Goal: Task Accomplishment & Management: Manage account settings

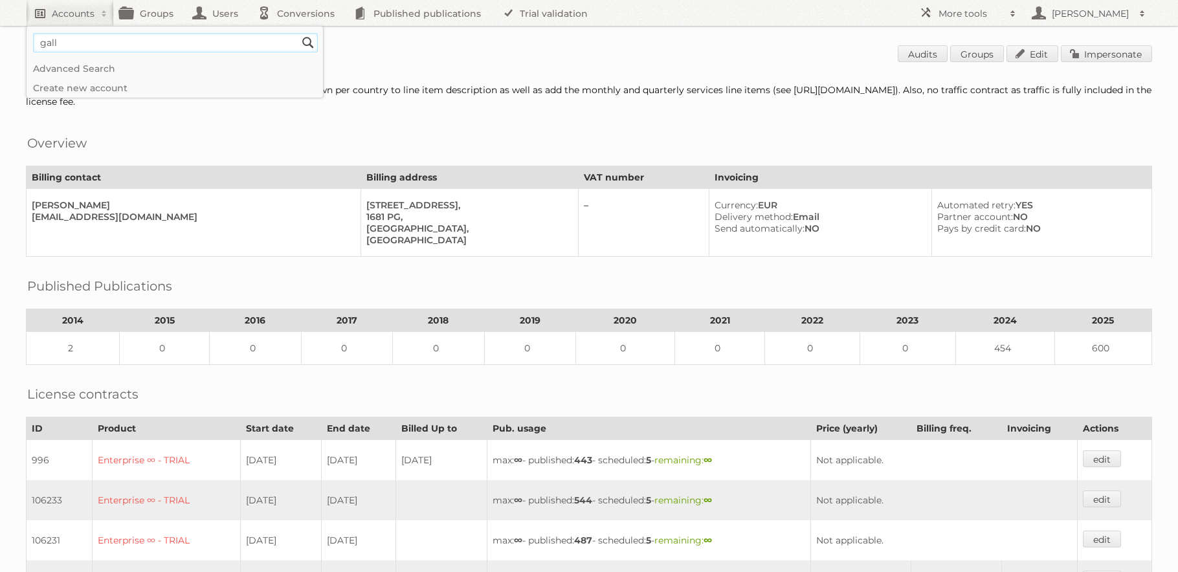
type input"] "gall"
click at [298, 33] on input "Search" at bounding box center [307, 42] width 19 height 19
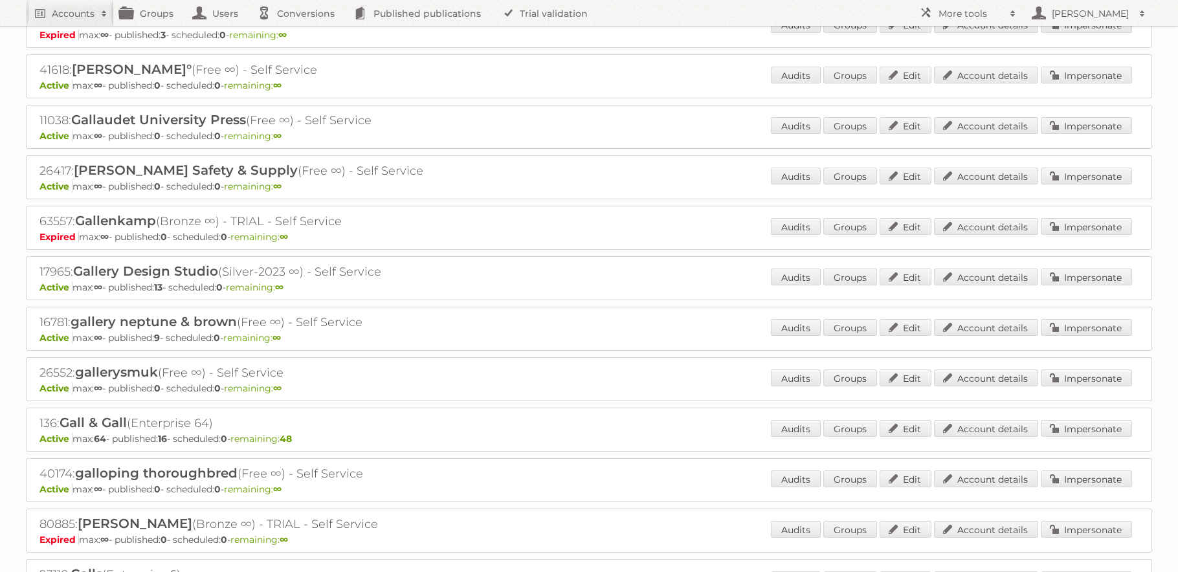
scroll to position [3738, 0]
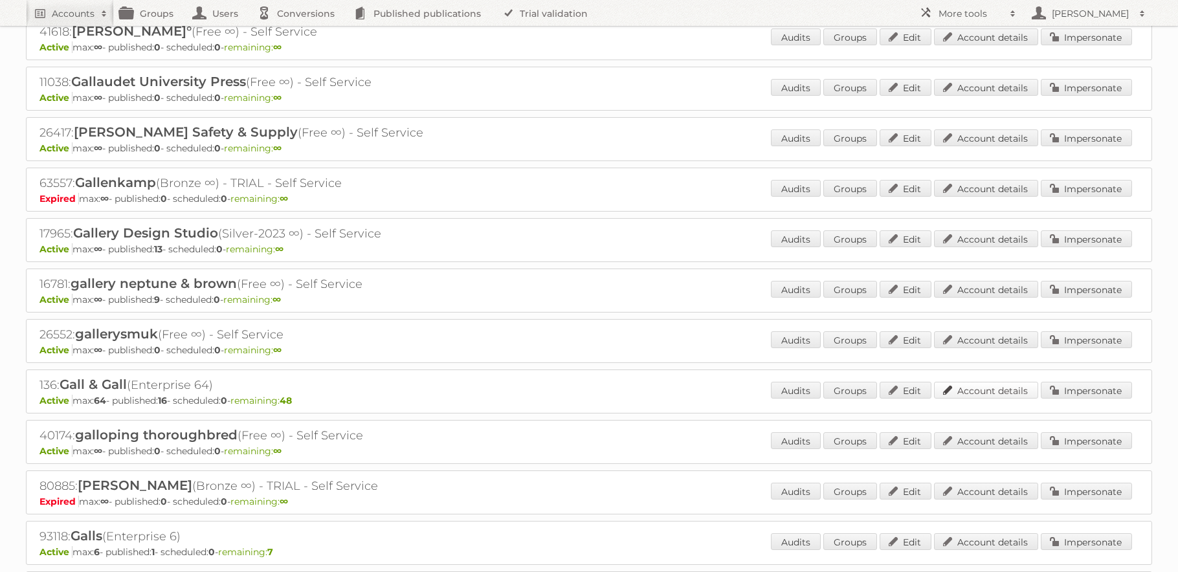
click at [960, 384] on link "Account details" at bounding box center [986, 390] width 104 height 17
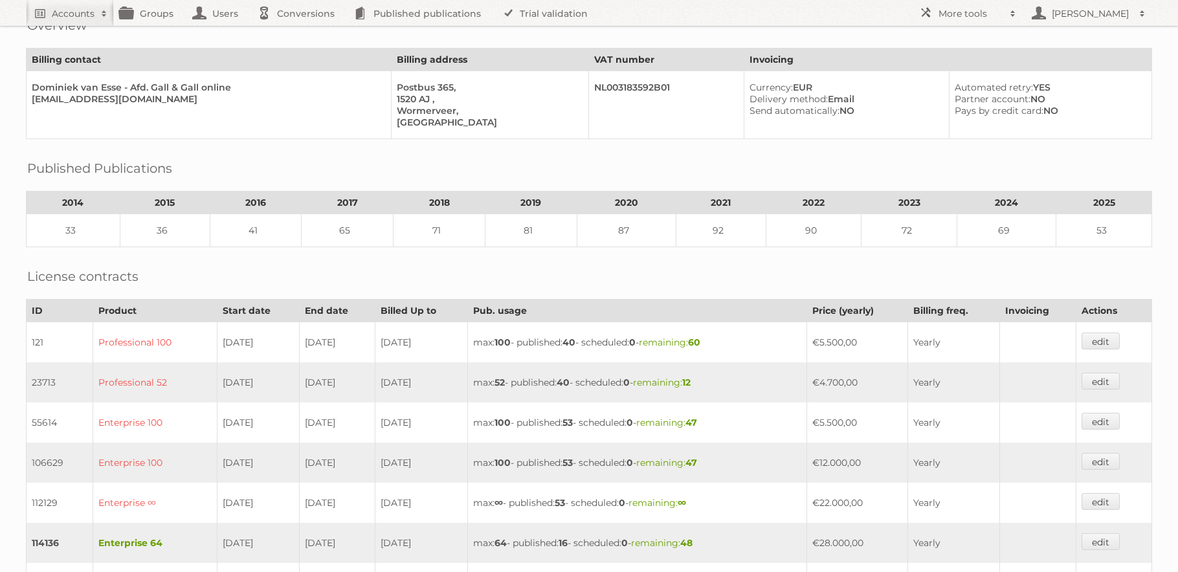
scroll to position [246, 0]
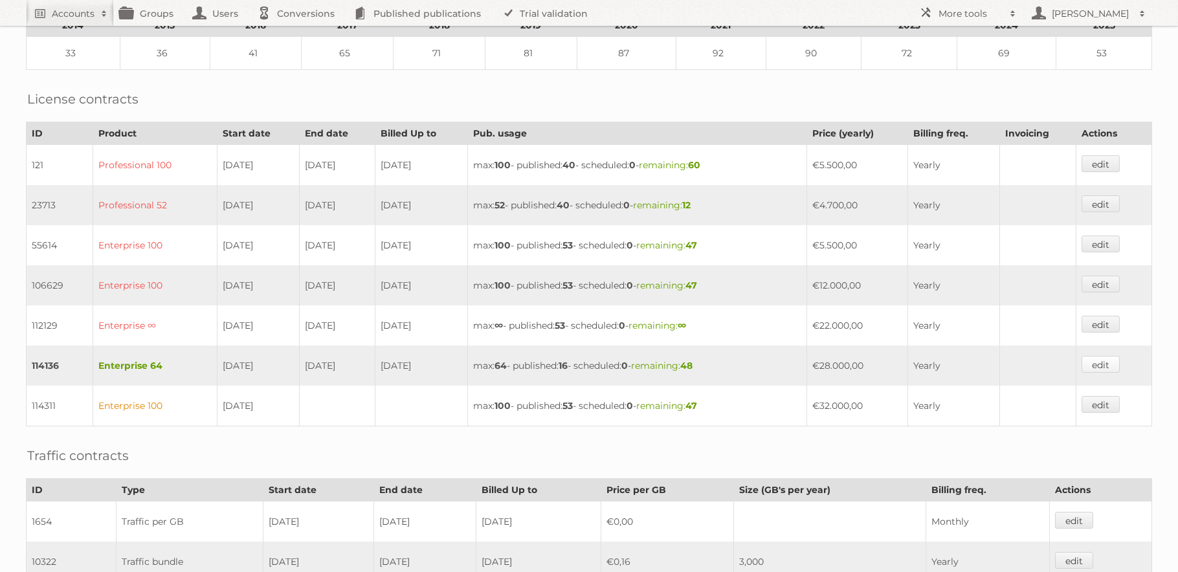
click at [1108, 372] on link "edit" at bounding box center [1101, 364] width 38 height 17
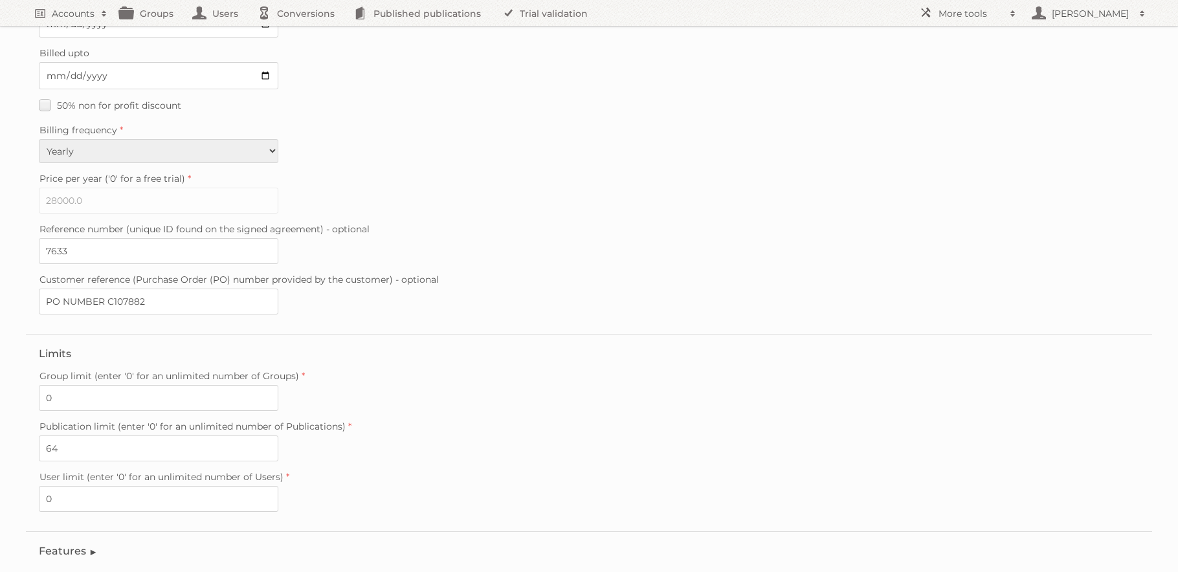
scroll to position [267, 0]
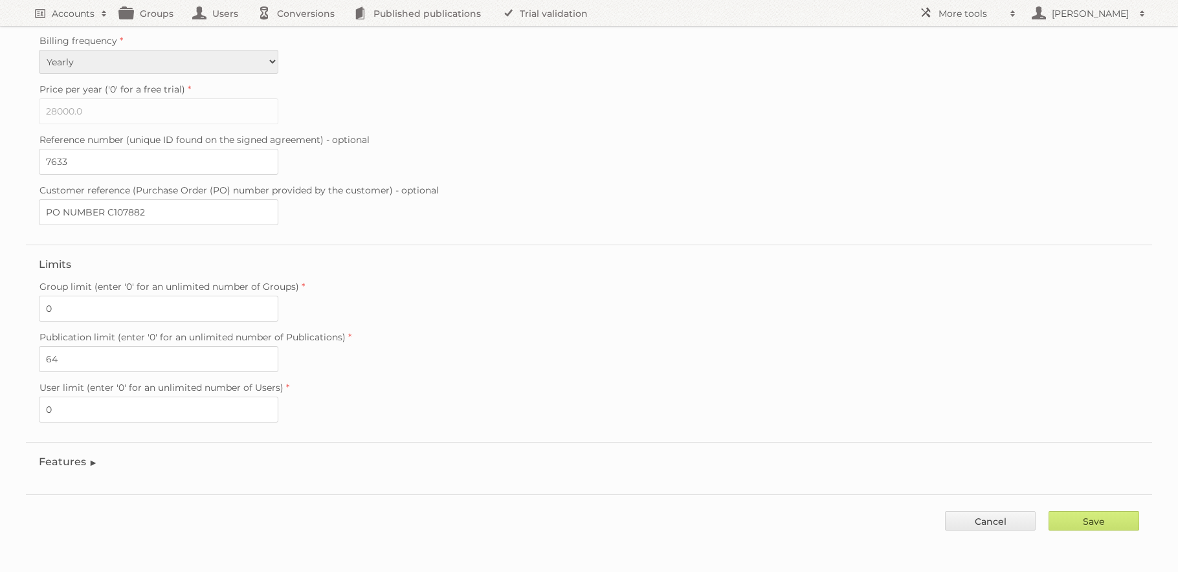
click at [81, 456] on legend "Features" at bounding box center [68, 462] width 59 height 12
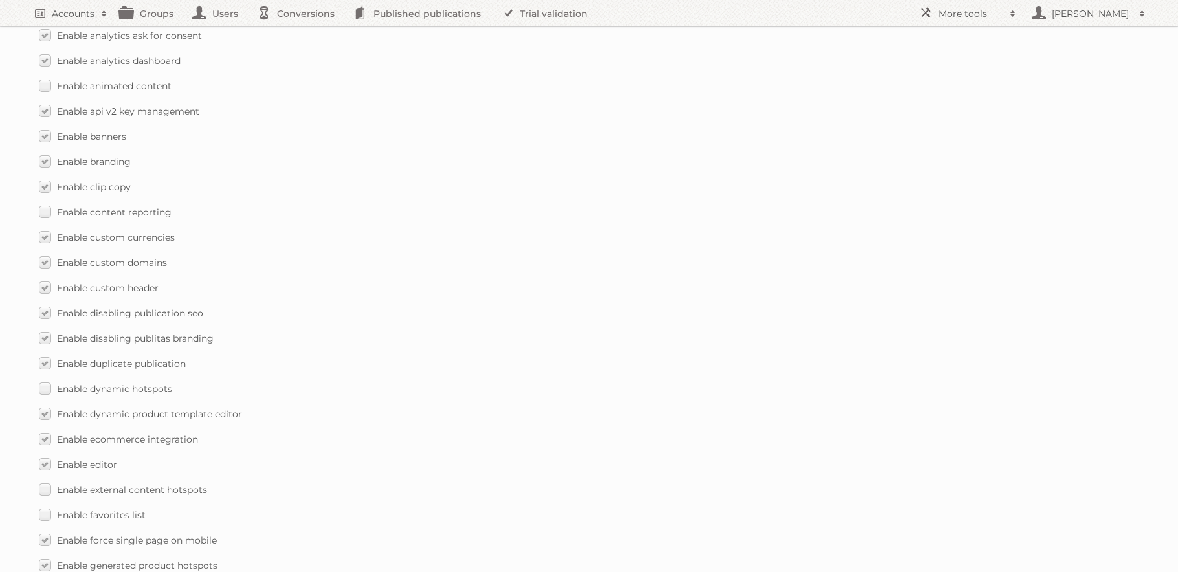
scroll to position [808, 0]
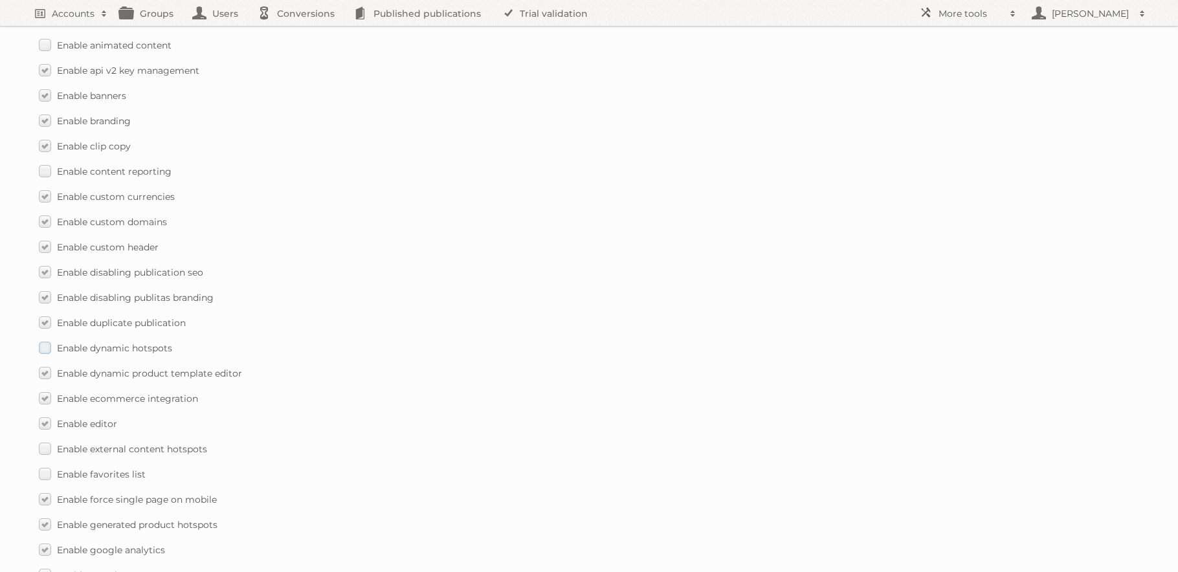
click at [143, 349] on span "Enable dynamic hotspots" at bounding box center [114, 348] width 115 height 12
click at [0, 0] on input "Enable dynamic hotspots" at bounding box center [0, 0] width 0 height 0
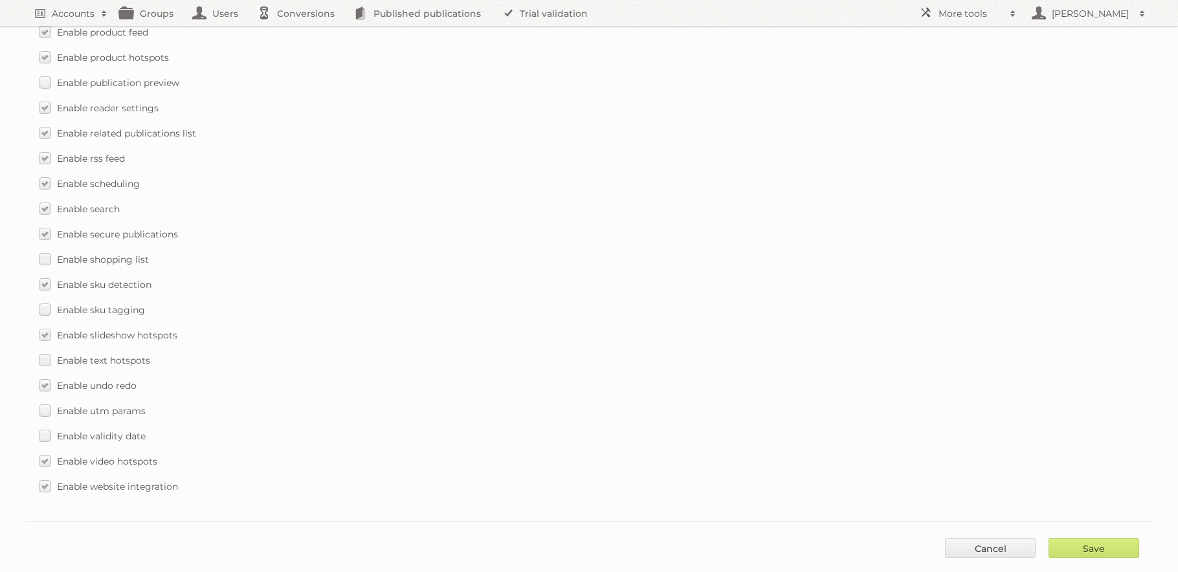
scroll to position [1807, 0]
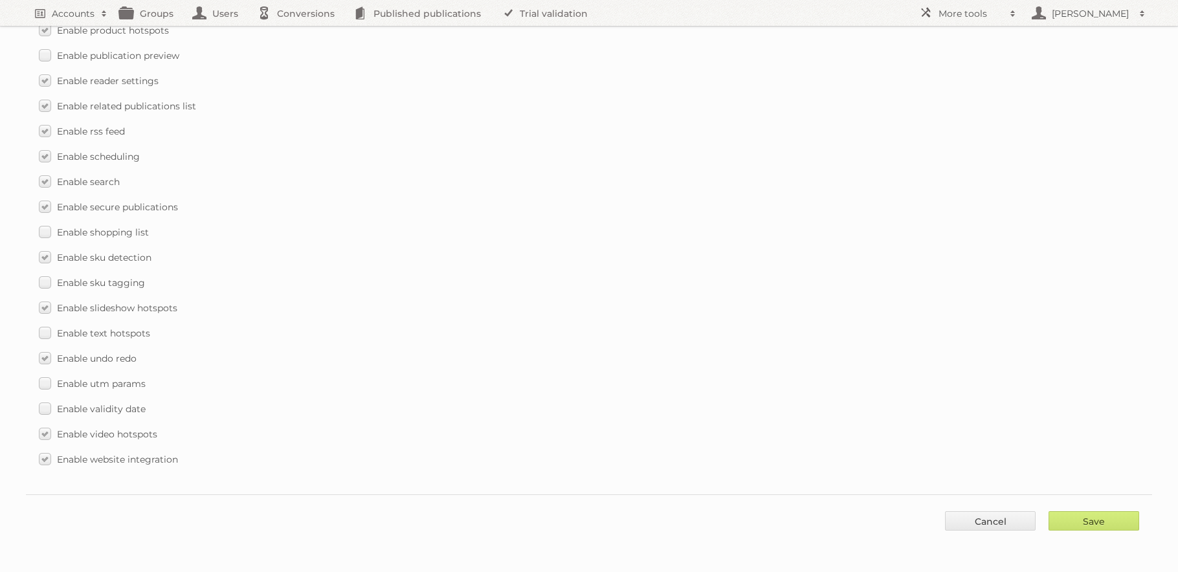
click at [1105, 509] on div "Save Cancel" at bounding box center [589, 513] width 1126 height 39
click at [1107, 516] on input "Save" at bounding box center [1094, 520] width 91 height 19
type input "..."
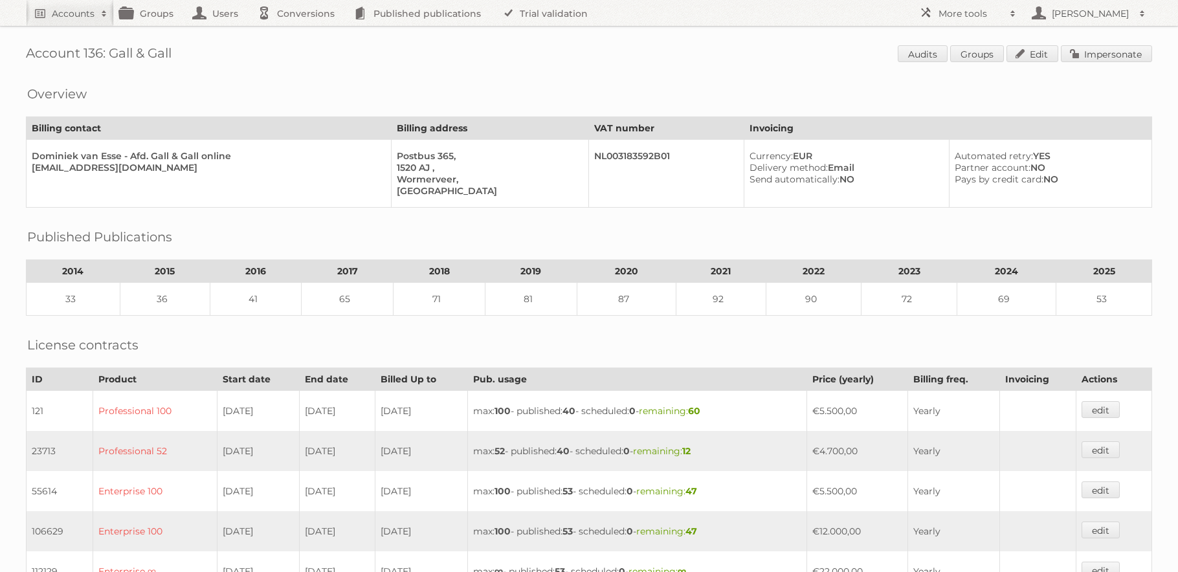
click at [1087, 59] on link "Impersonate" at bounding box center [1106, 53] width 91 height 17
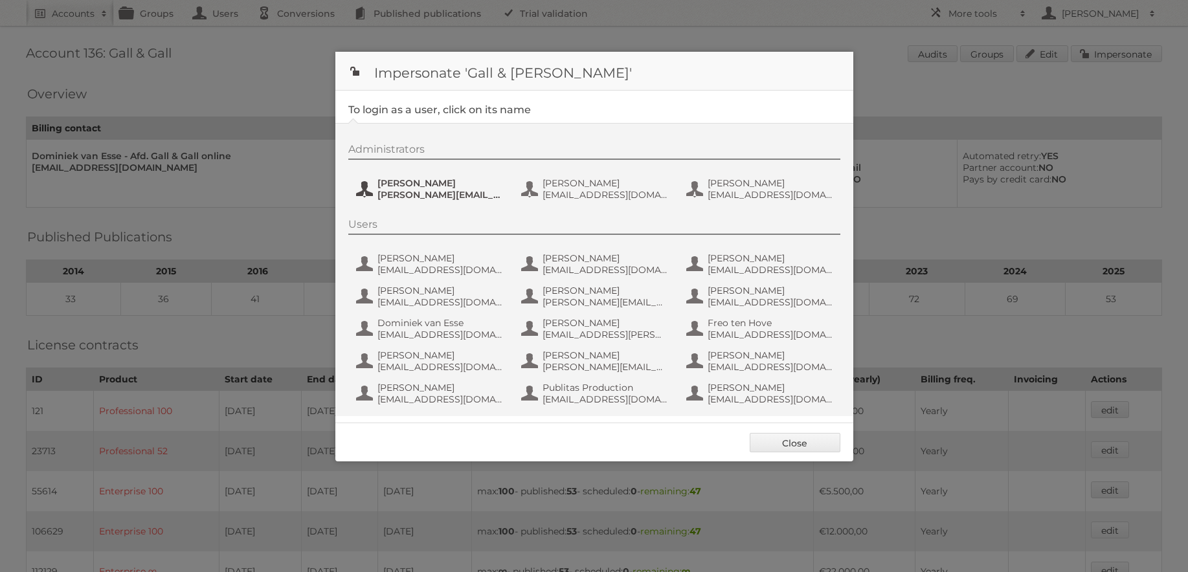
click at [412, 181] on span "[PERSON_NAME]" at bounding box center [440, 183] width 126 height 12
